Goal: Task Accomplishment & Management: Manage account settings

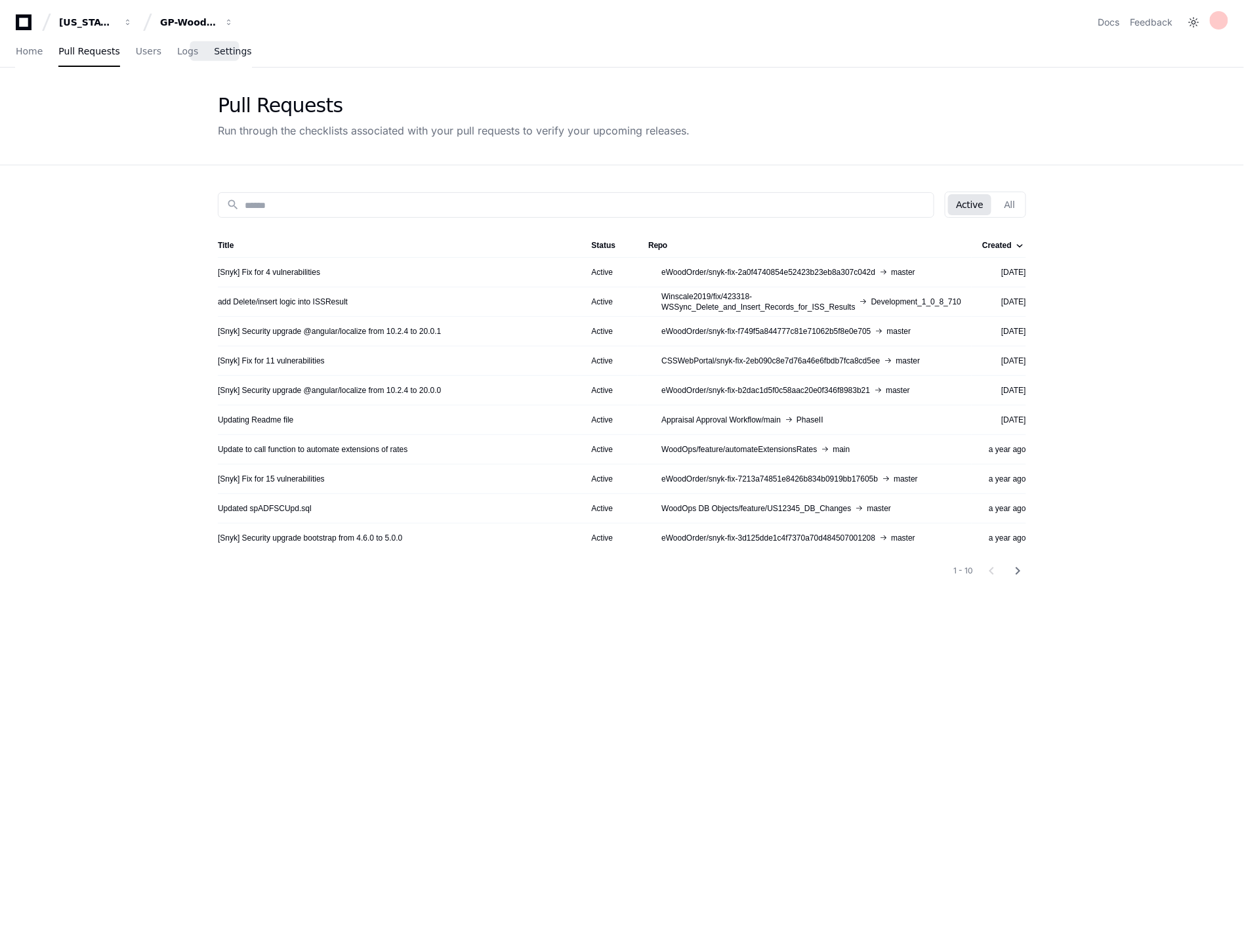
click at [223, 55] on span "Settings" at bounding box center [232, 51] width 37 height 8
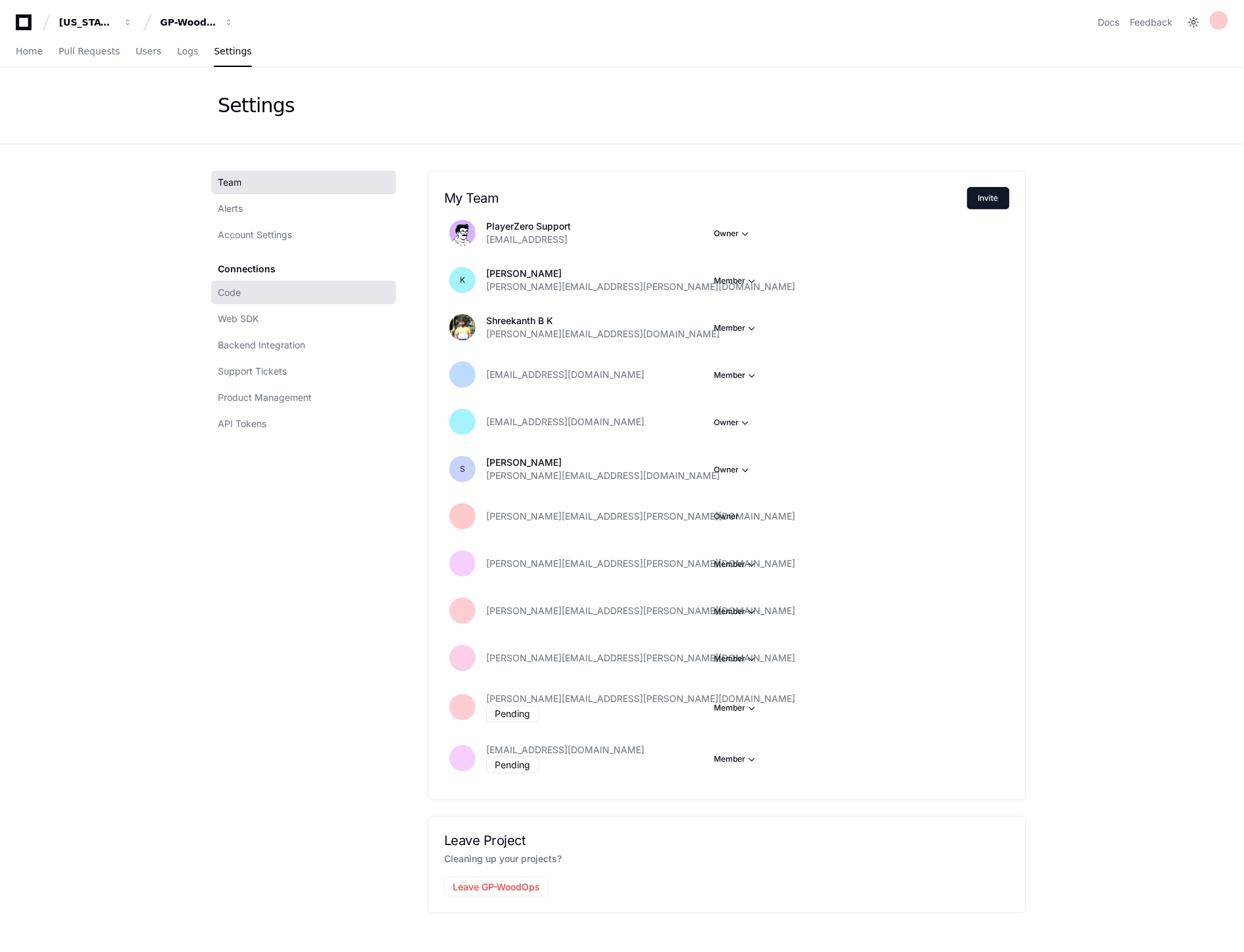
click at [228, 295] on span "Code" at bounding box center [229, 293] width 23 height 13
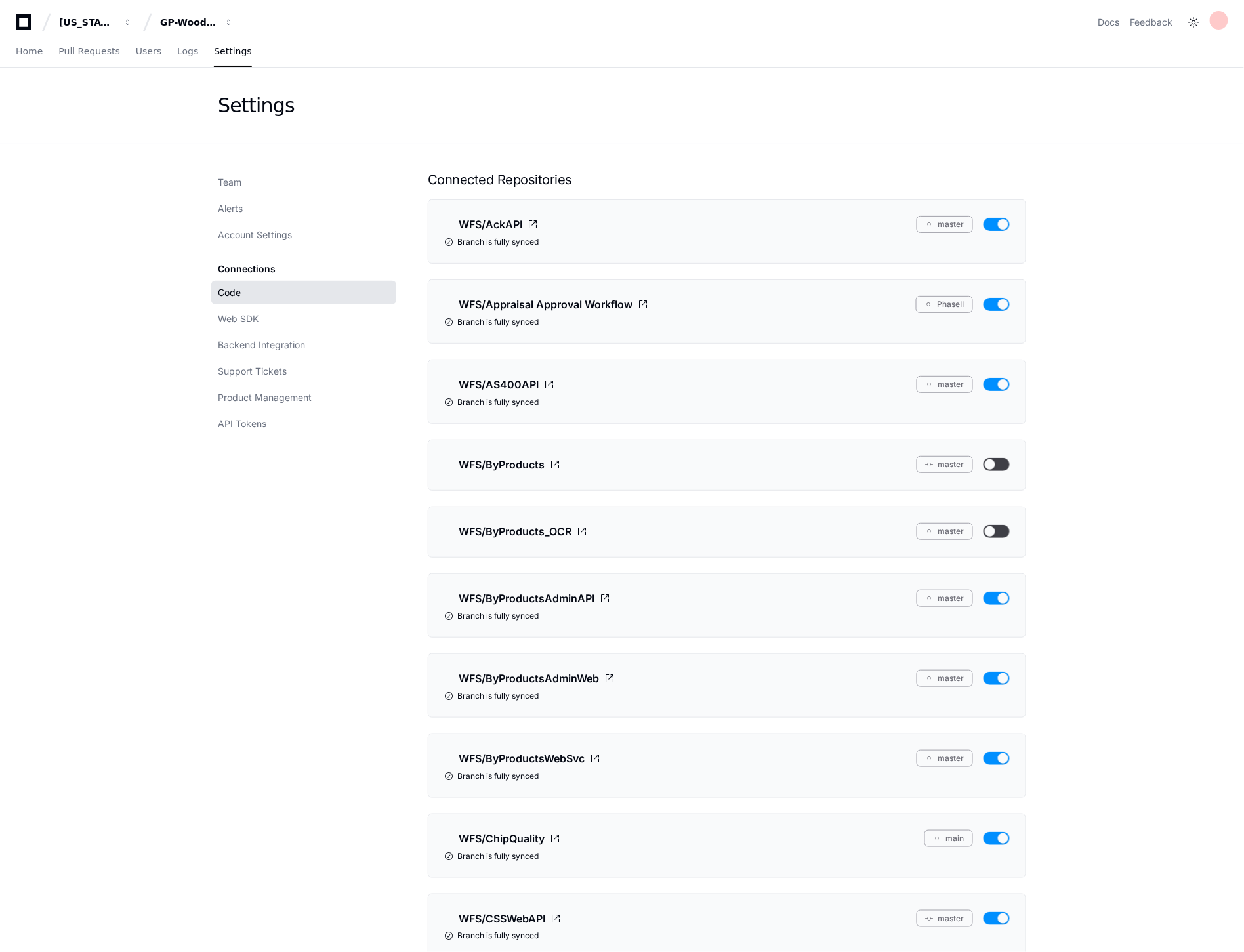
click at [954, 674] on button "master" at bounding box center [944, 678] width 57 height 17
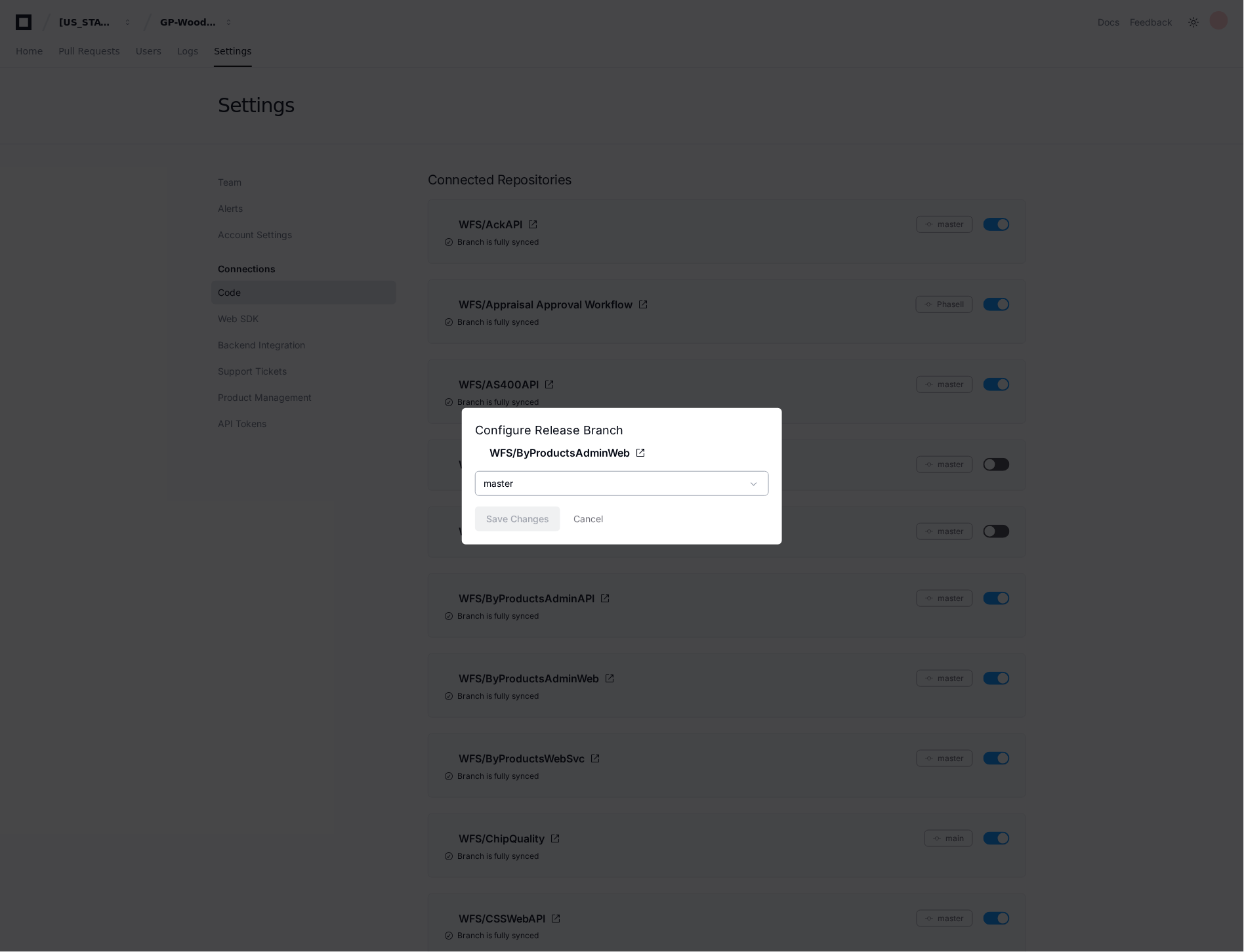
click at [678, 487] on div "master" at bounding box center [613, 484] width 259 height 13
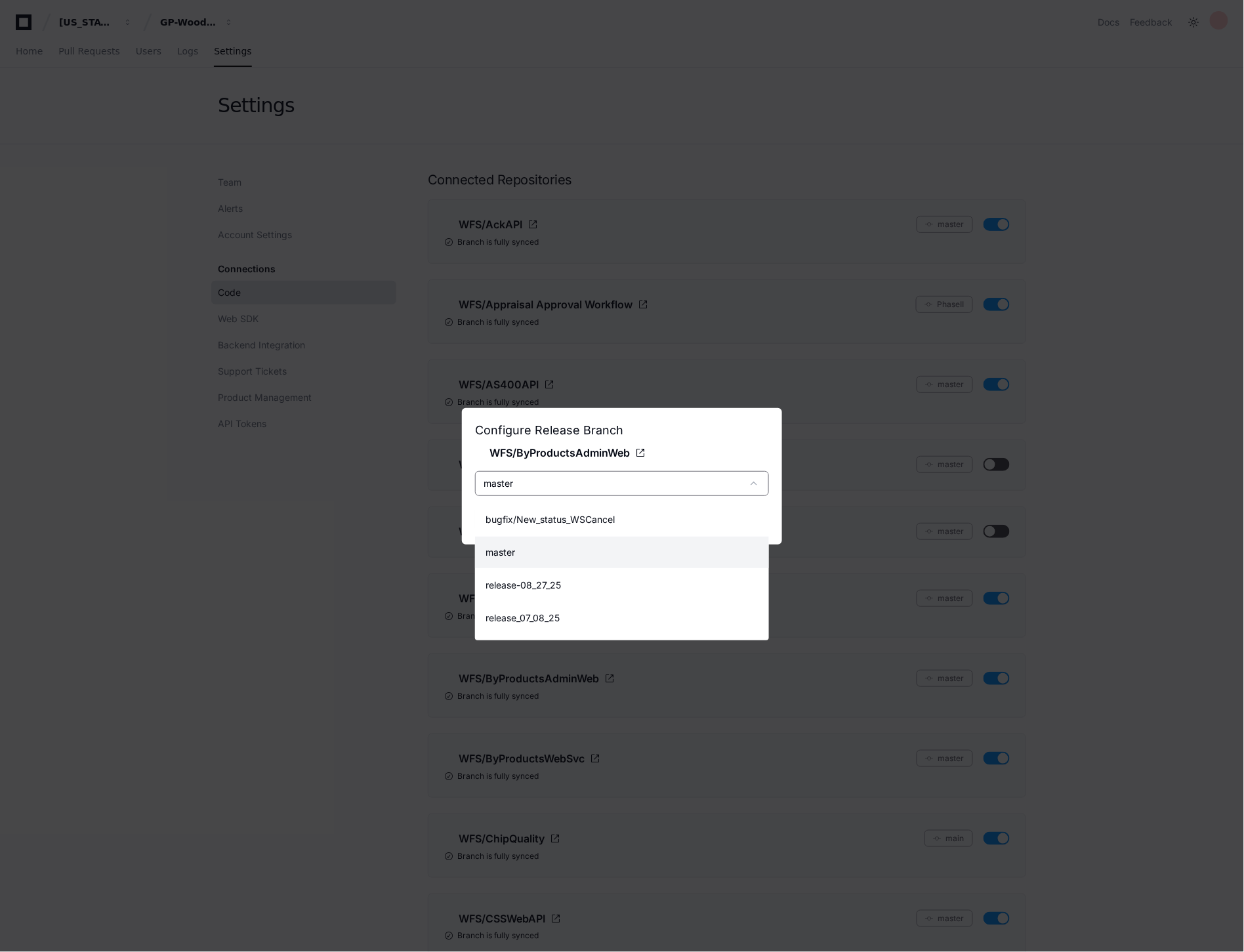
click at [1194, 430] on div at bounding box center [622, 476] width 1244 height 952
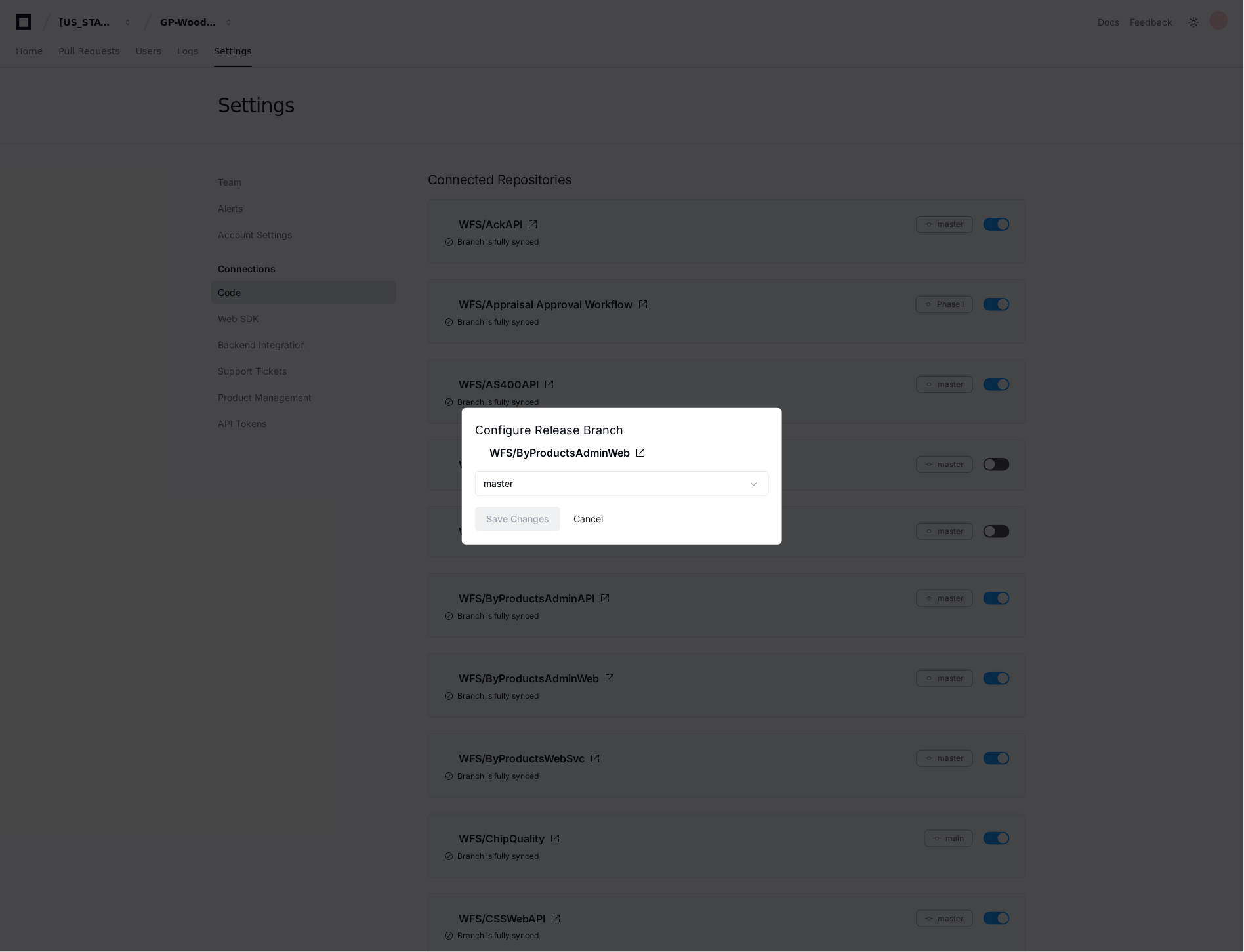
click at [589, 522] on button "Cancel" at bounding box center [588, 519] width 30 height 25
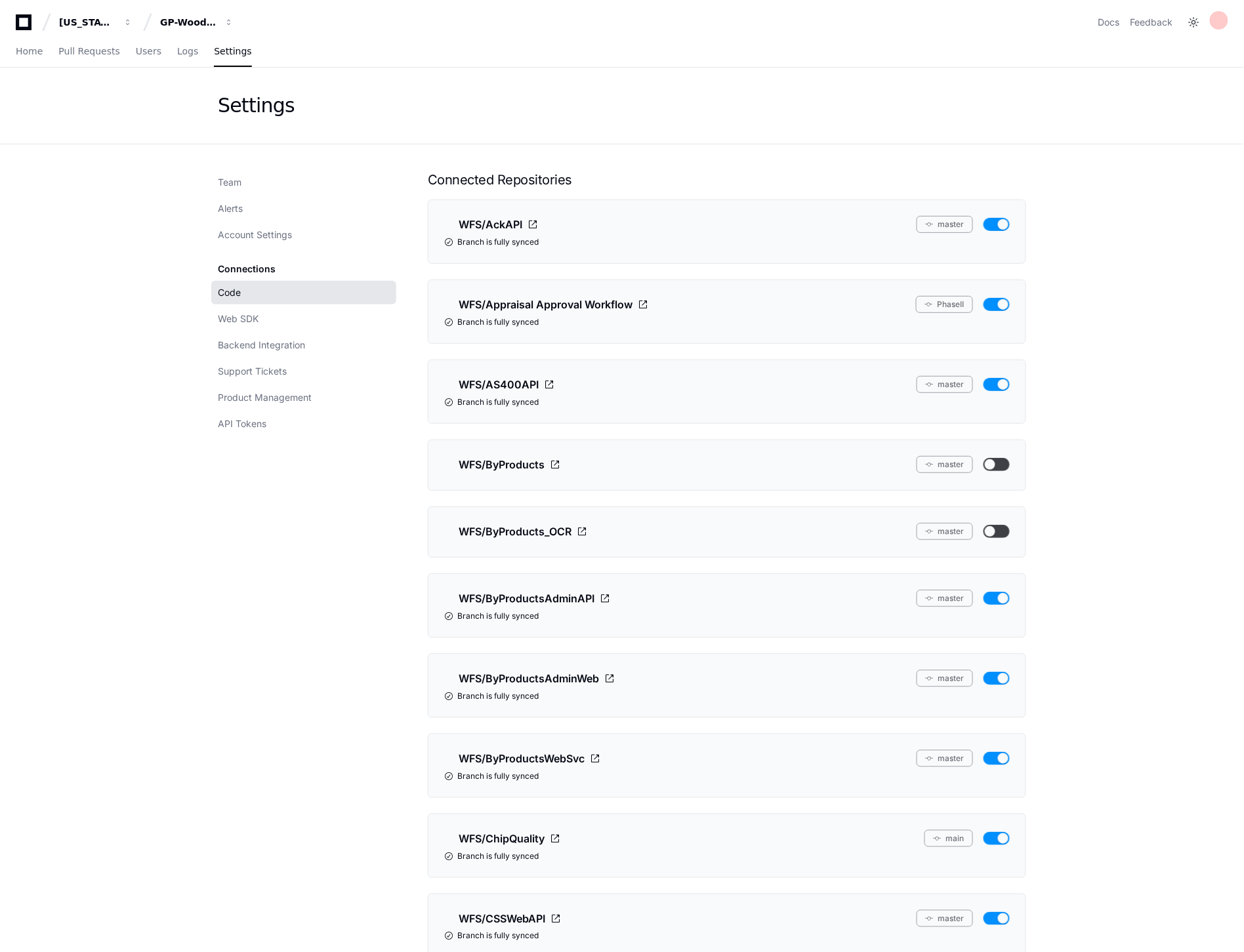
click at [955, 683] on button "master" at bounding box center [944, 678] width 57 height 17
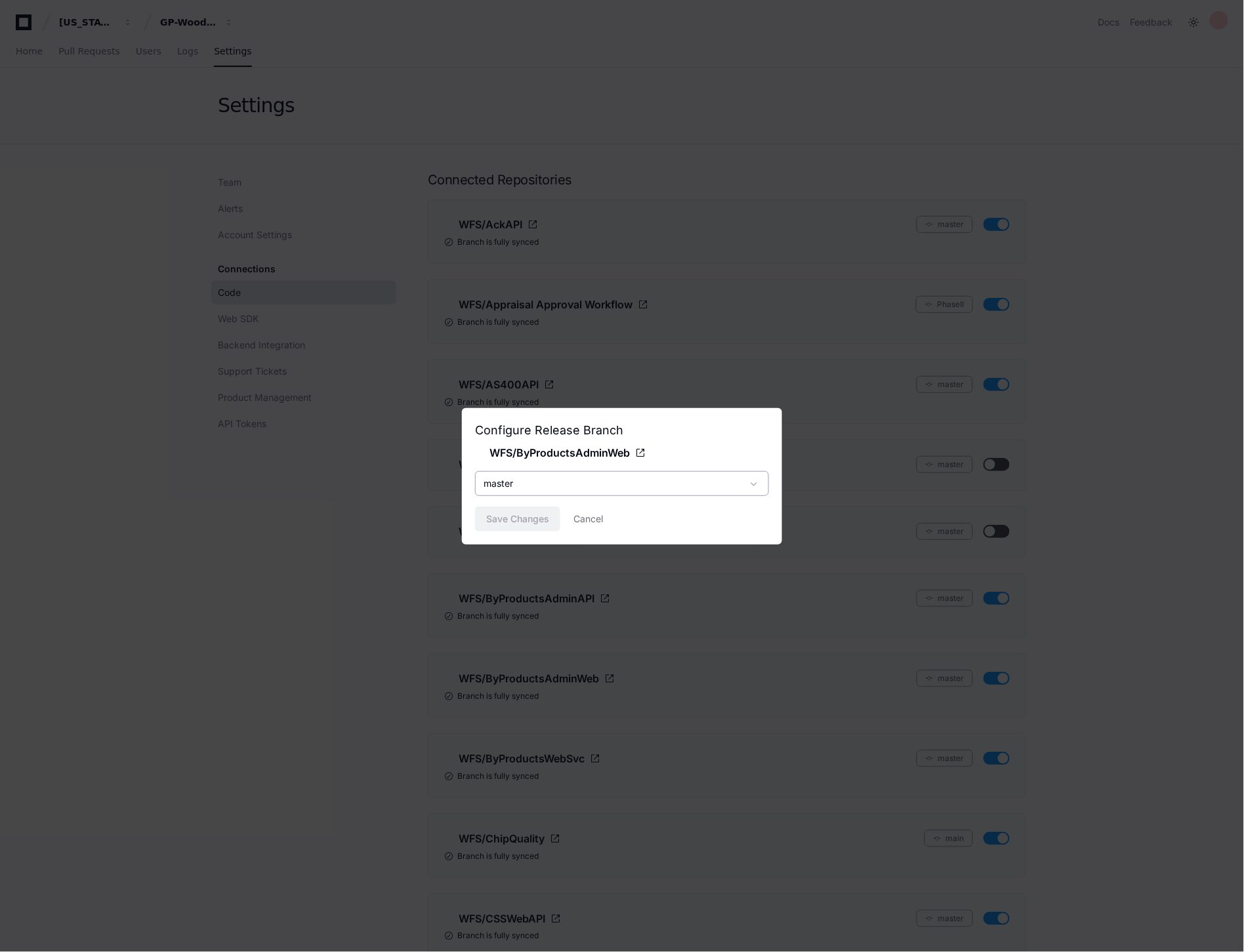
click at [704, 490] on div "master" at bounding box center [622, 484] width 294 height 25
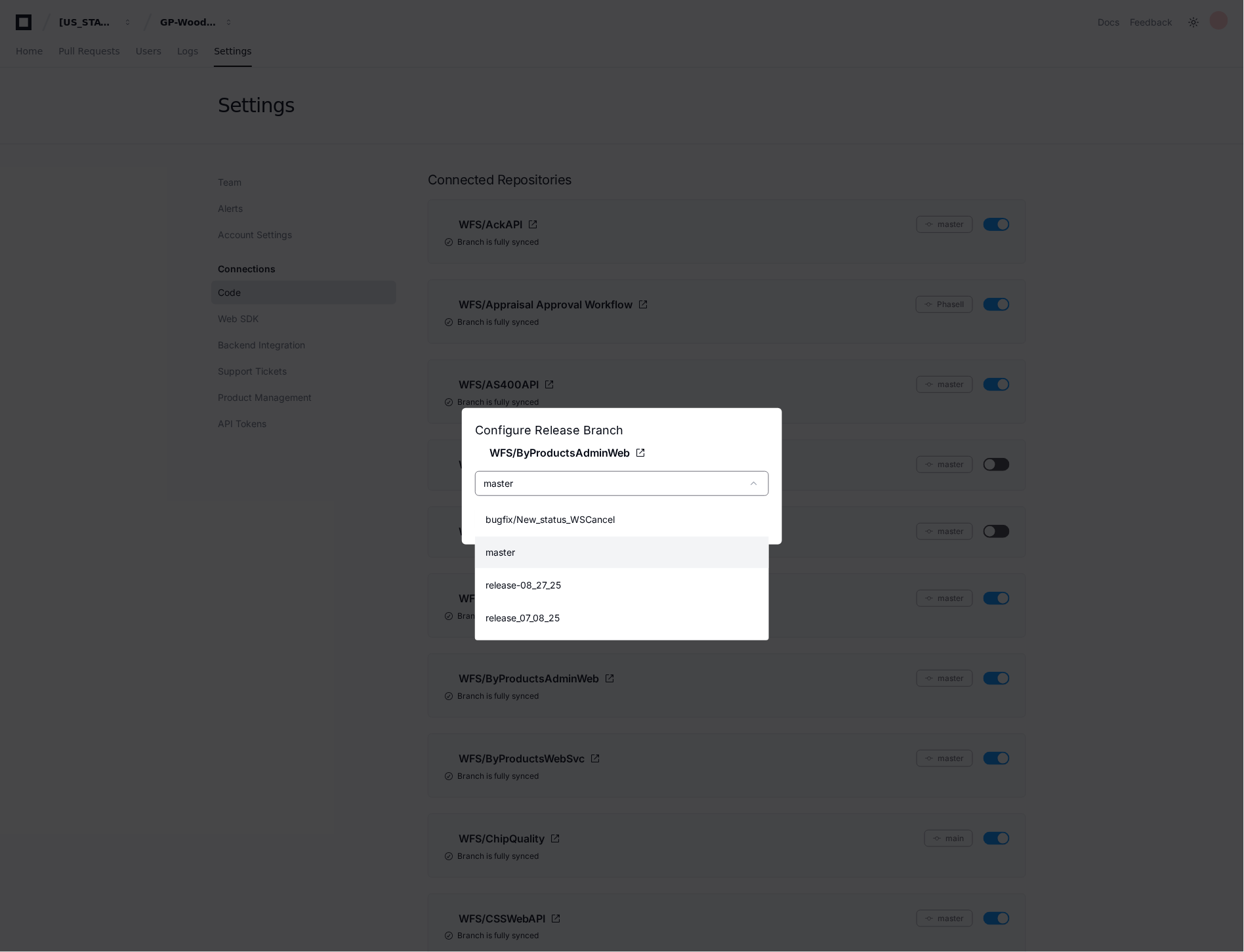
click at [1152, 510] on div at bounding box center [622, 476] width 1244 height 952
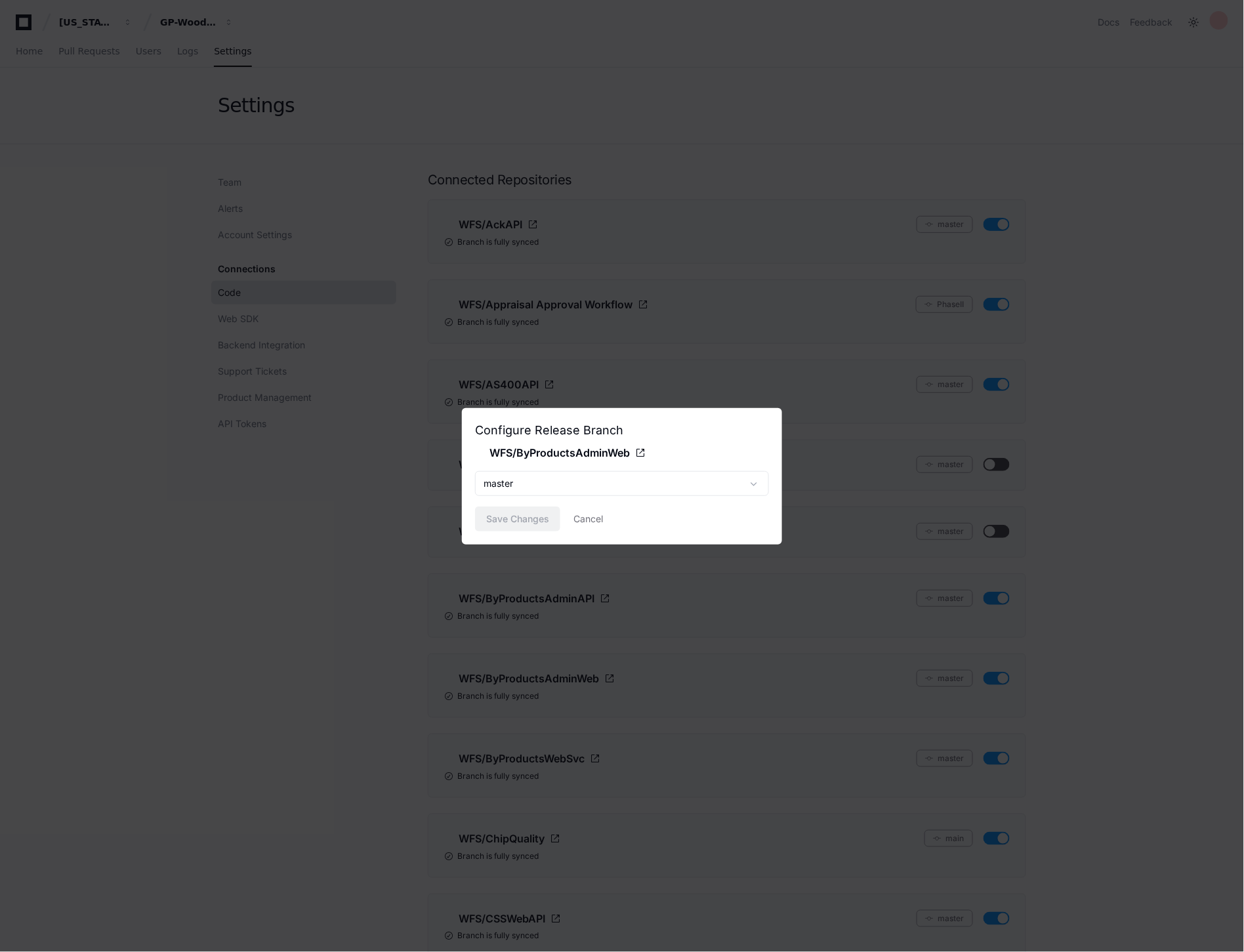
drag, startPoint x: 582, startPoint y: 518, endPoint x: 547, endPoint y: 553, distance: 49.5
click at [586, 518] on button "Cancel" at bounding box center [588, 519] width 30 height 25
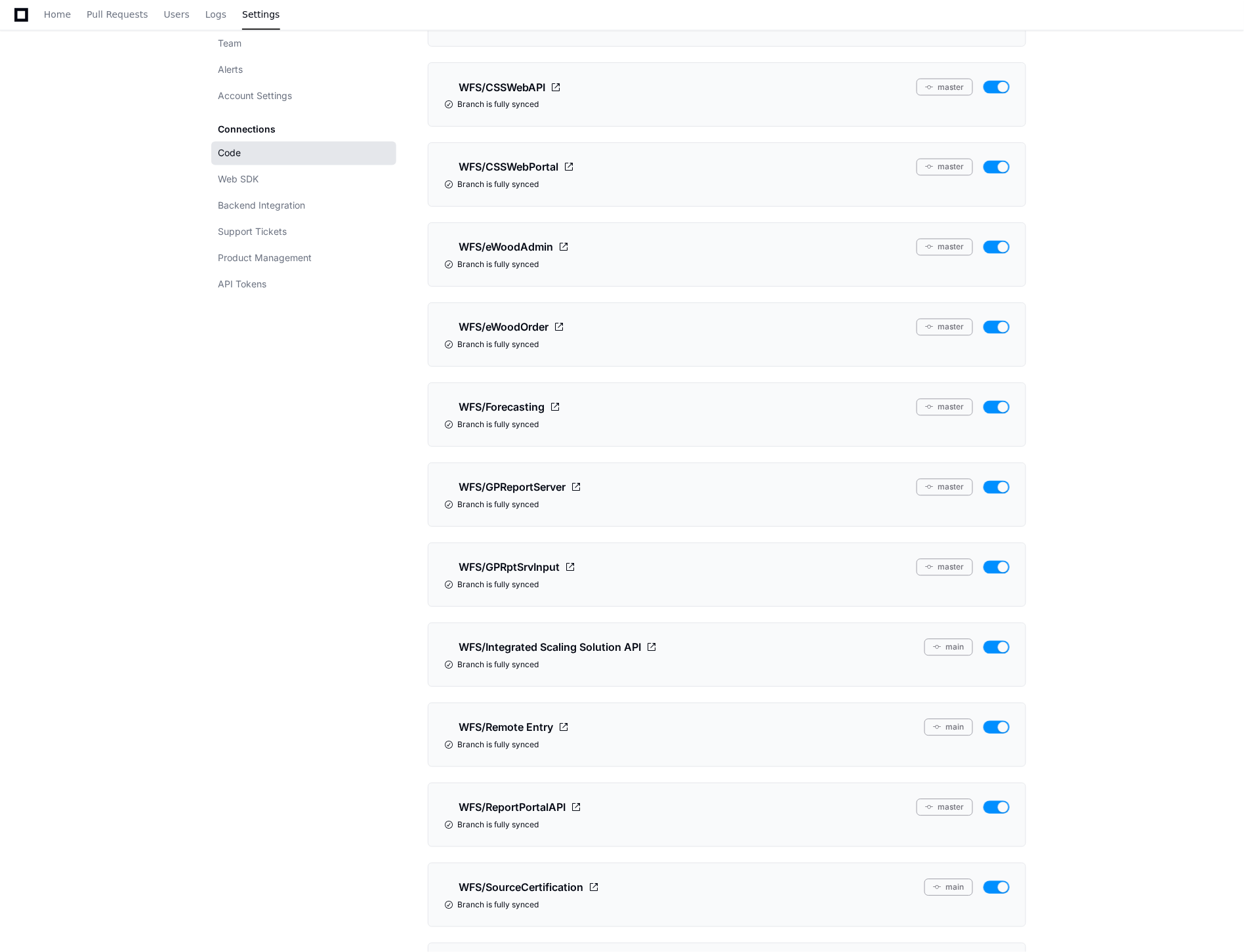
scroll to position [874, 0]
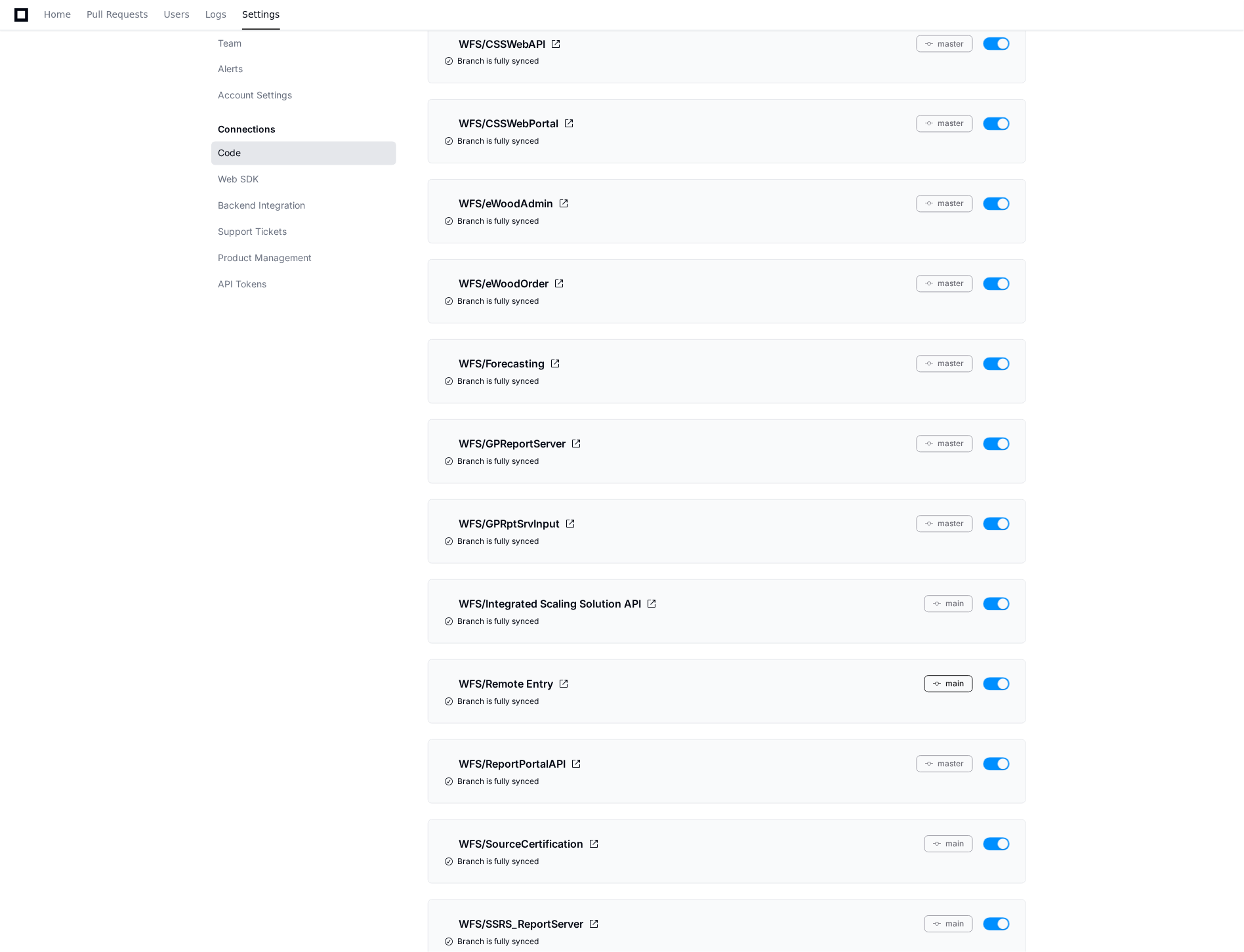
click at [955, 689] on button "main" at bounding box center [948, 685] width 49 height 17
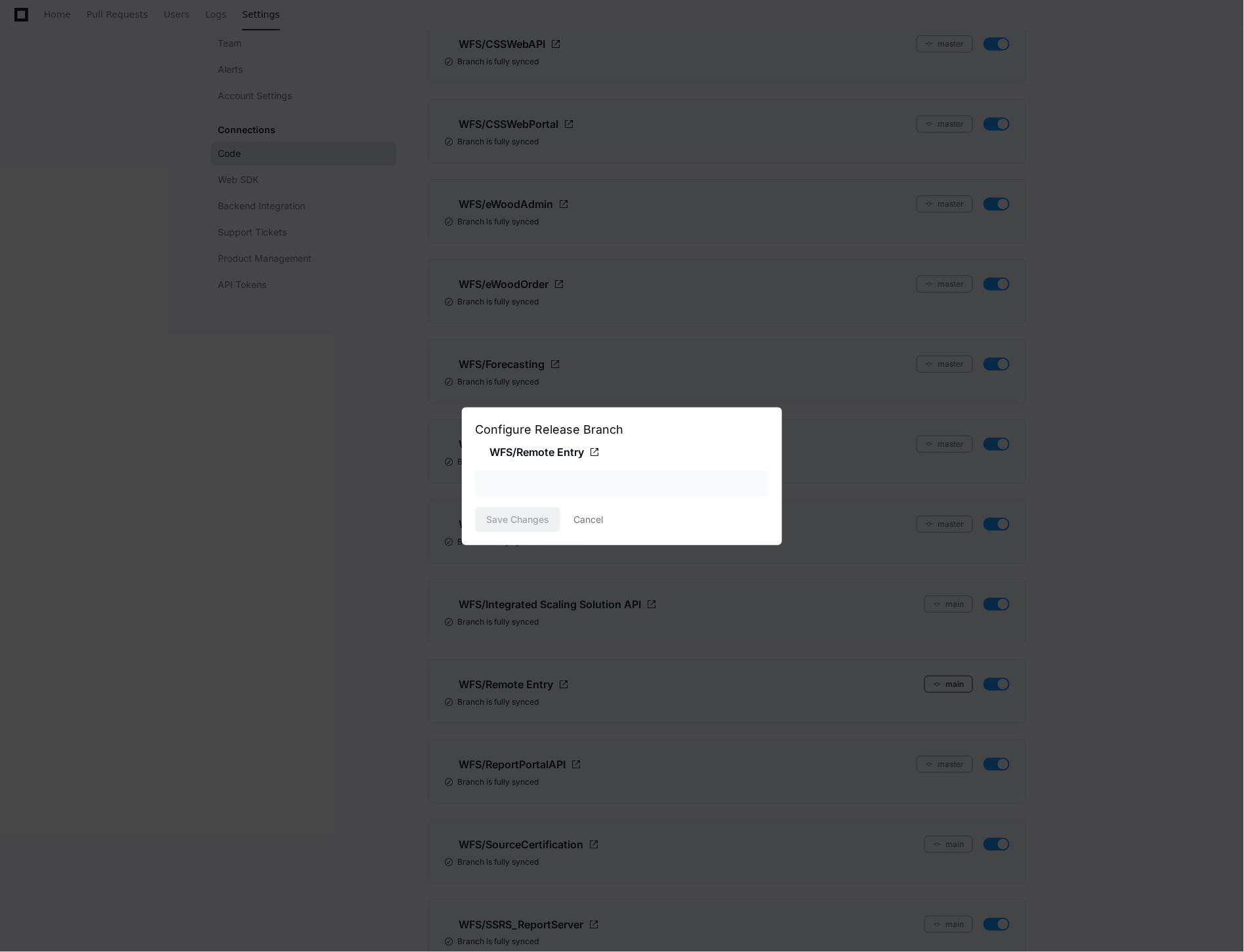
scroll to position [0, 0]
click at [661, 483] on div "main" at bounding box center [613, 484] width 259 height 13
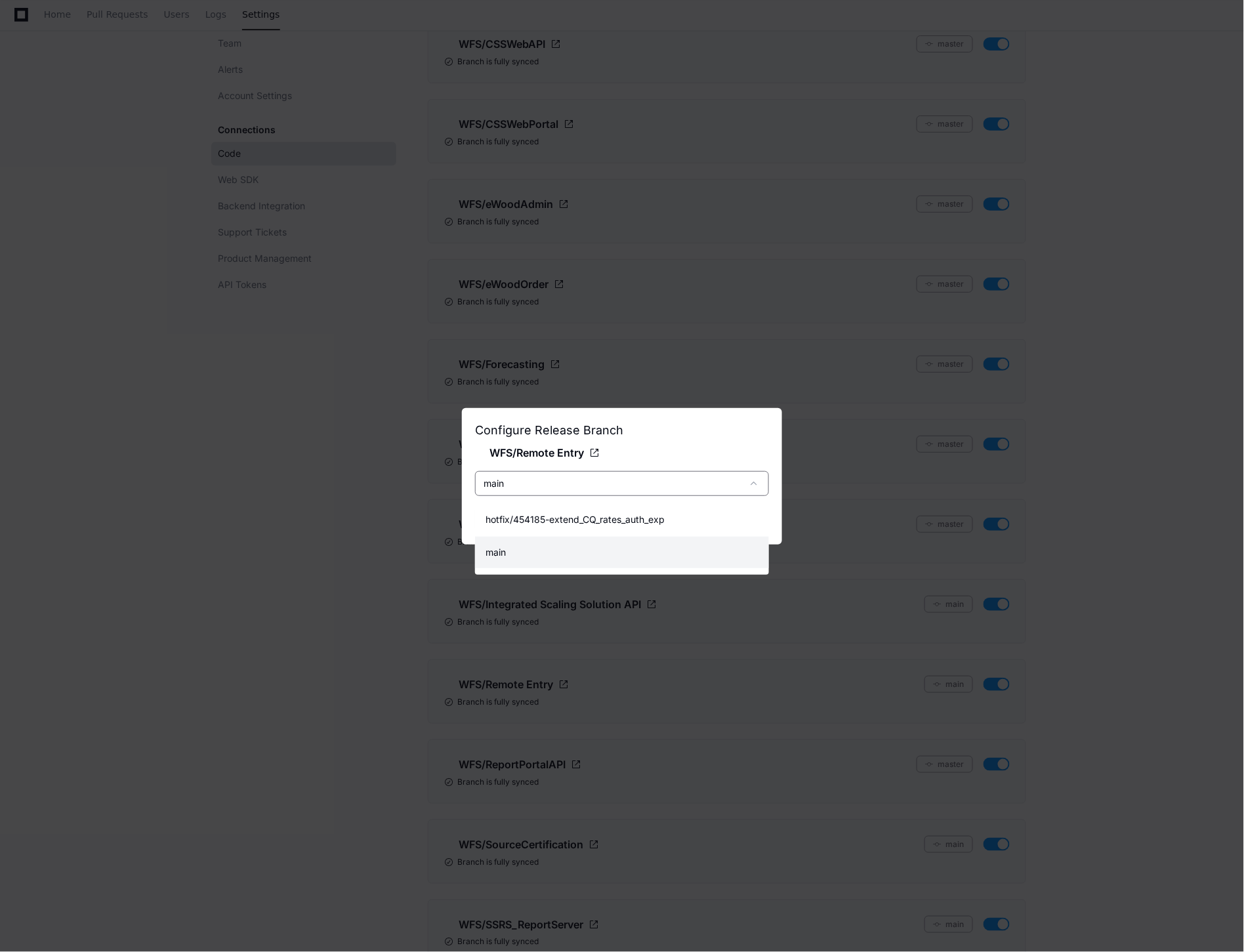
click at [280, 642] on div at bounding box center [622, 476] width 1244 height 952
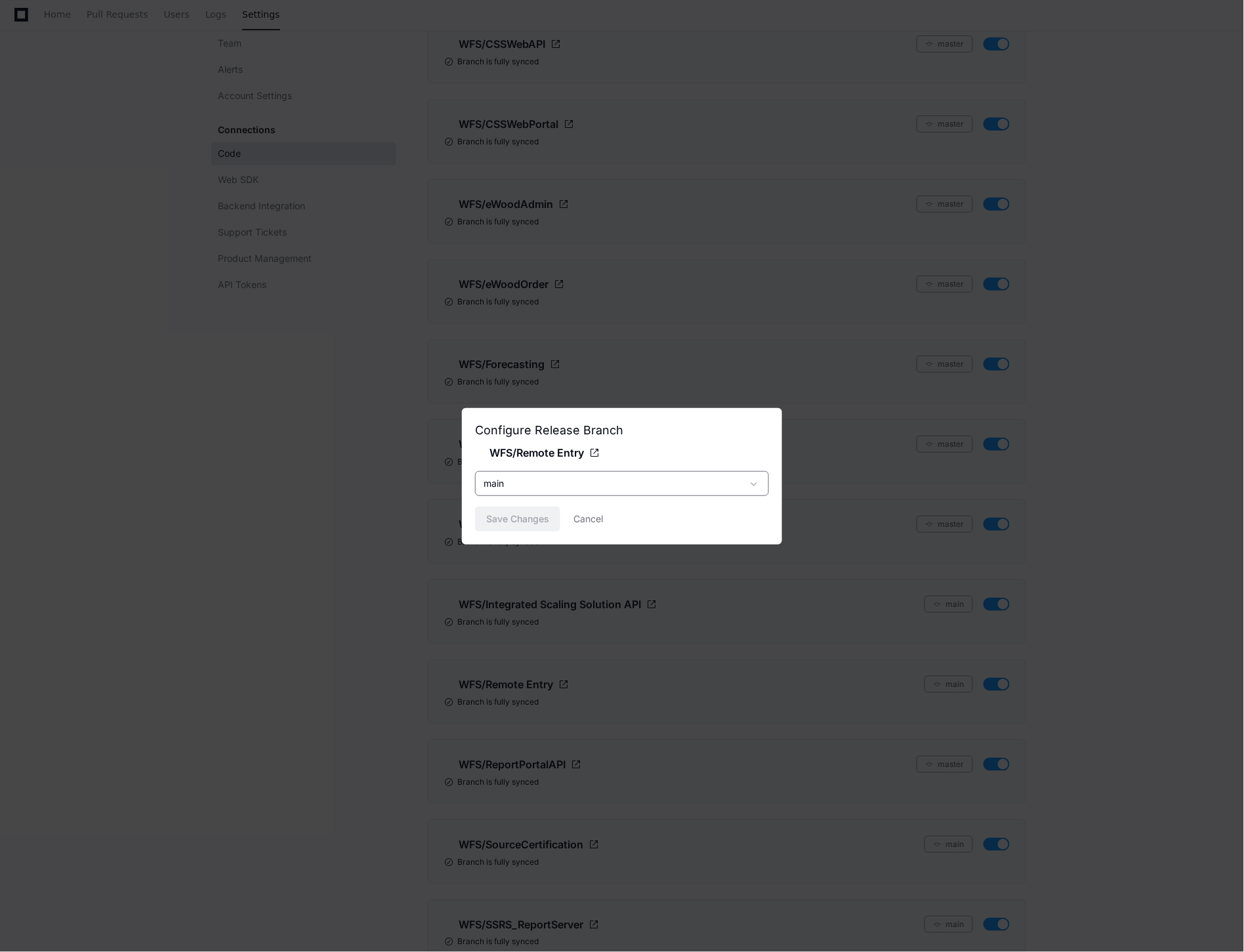
click at [561, 480] on div "main" at bounding box center [613, 484] width 259 height 13
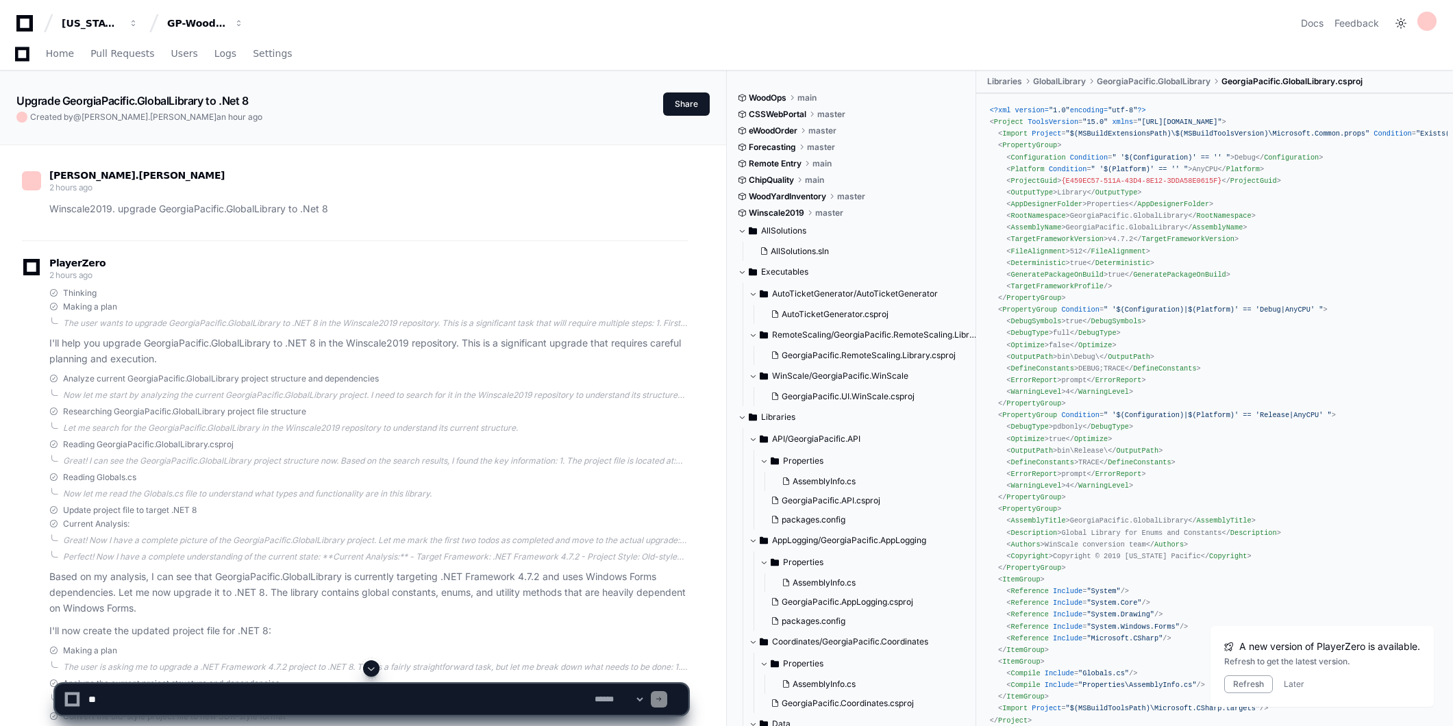
scroll to position [5631, 0]
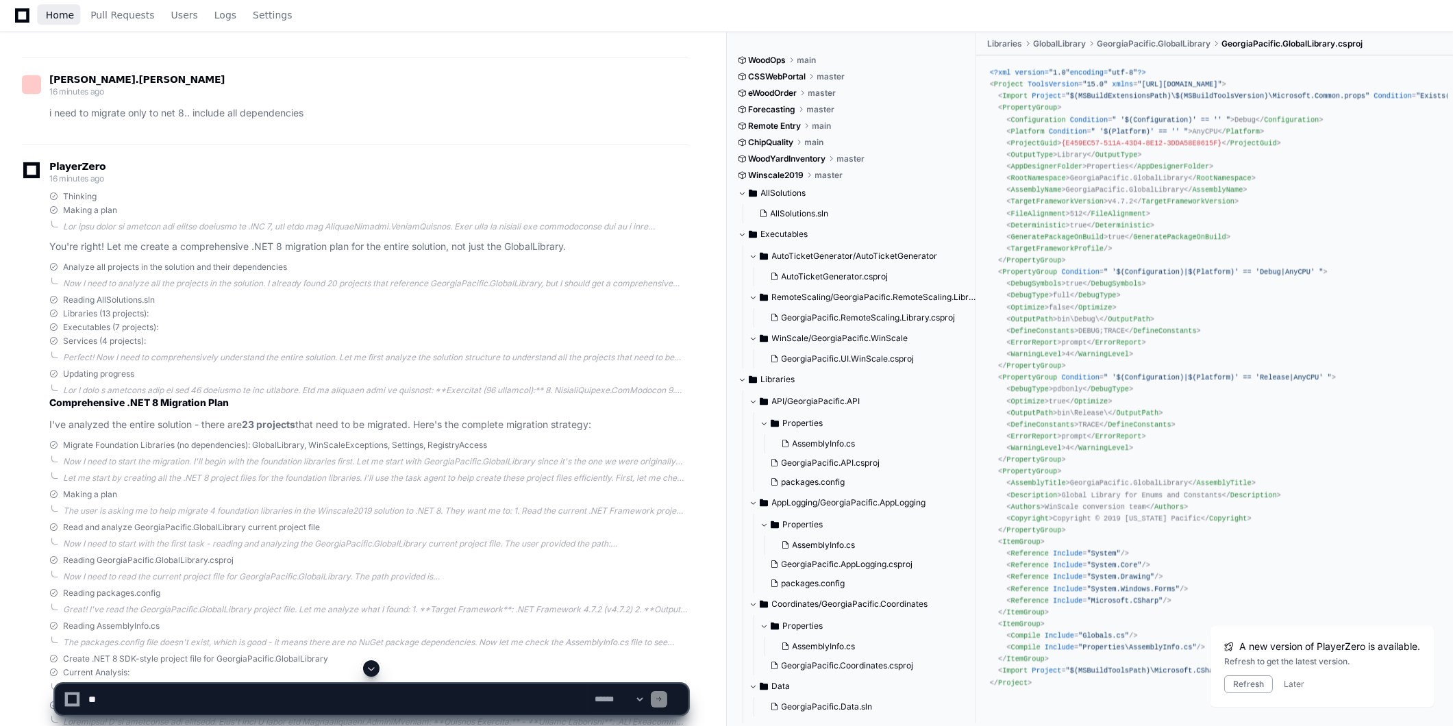
click at [46, 16] on span "Home" at bounding box center [60, 15] width 28 height 8
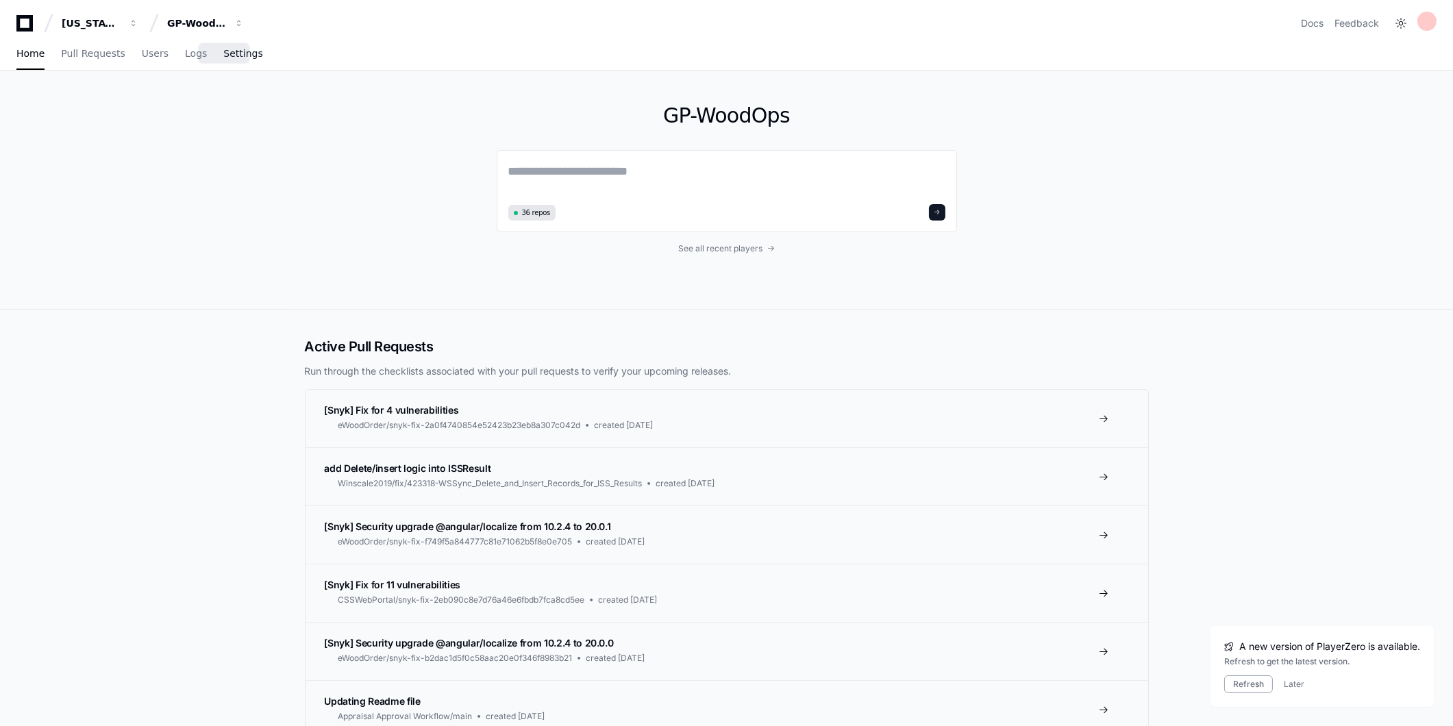
click at [227, 51] on span "Settings" at bounding box center [242, 53] width 39 height 8
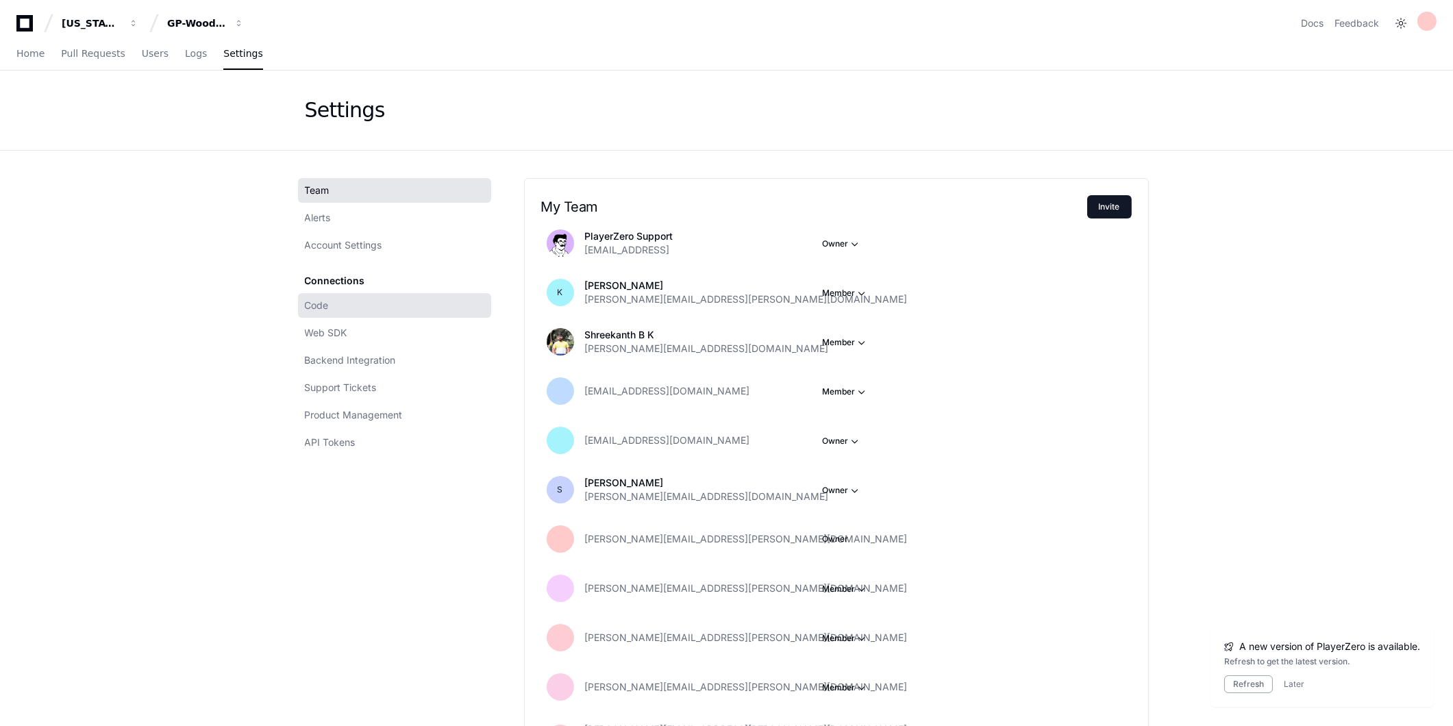
click at [332, 310] on link "Code" at bounding box center [394, 305] width 193 height 25
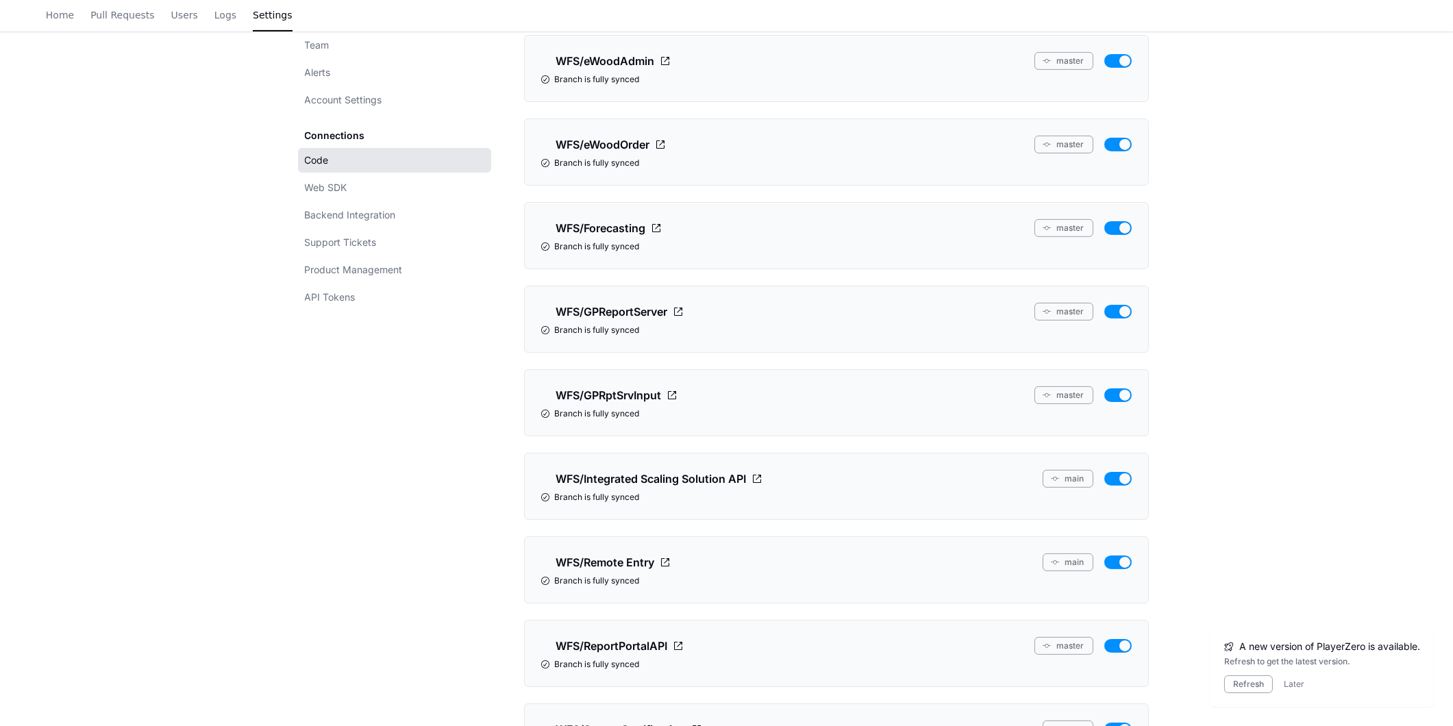
scroll to position [1141, 0]
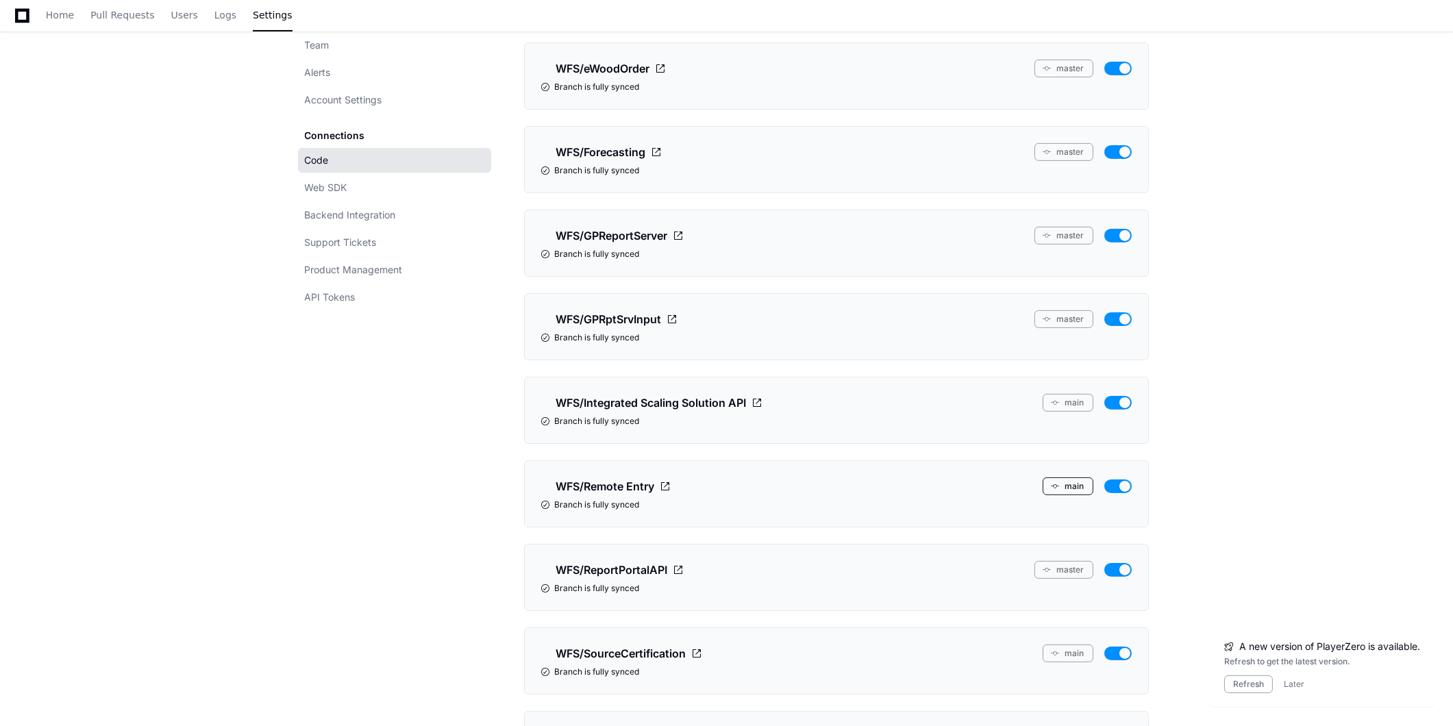
click at [1069, 484] on button "main" at bounding box center [1068, 486] width 51 height 18
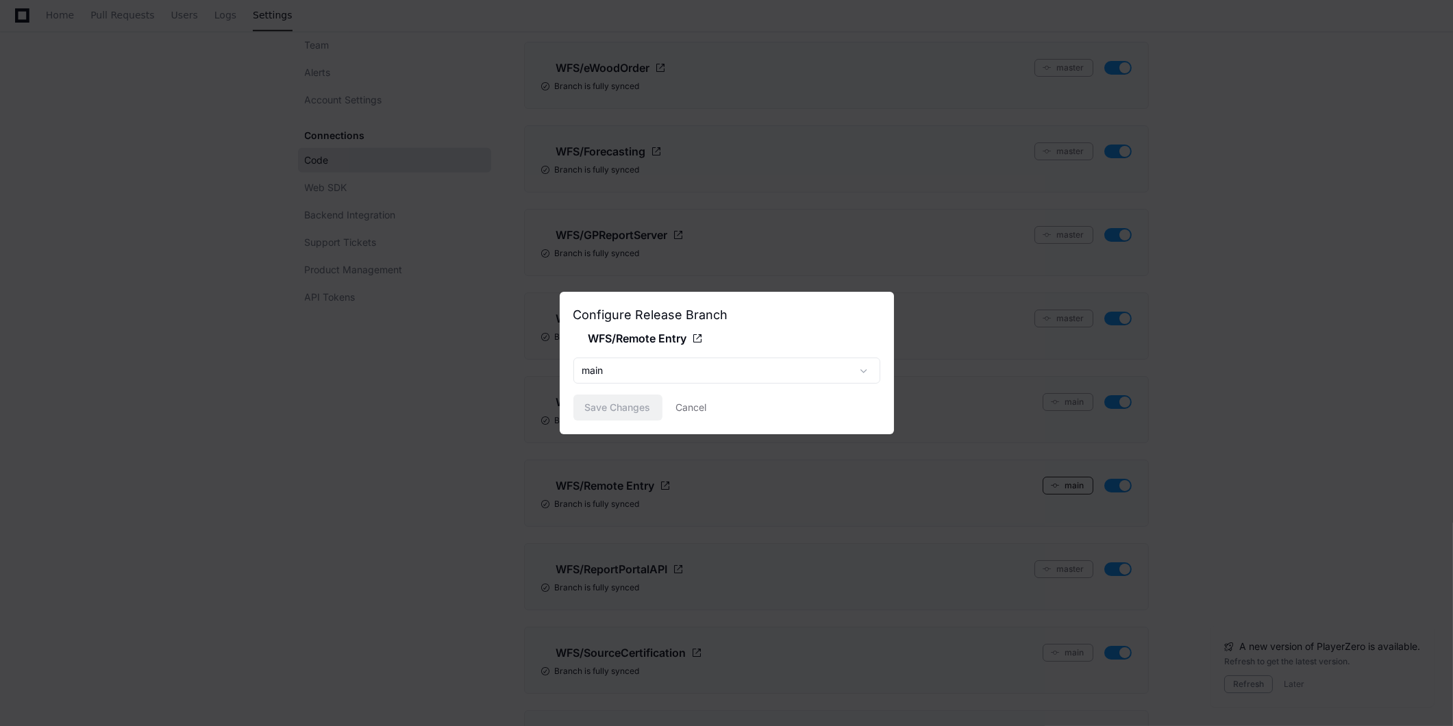
scroll to position [0, 0]
click at [771, 373] on div "main" at bounding box center [717, 371] width 270 height 14
